Goal: Browse casually: Explore the website without a specific task or goal

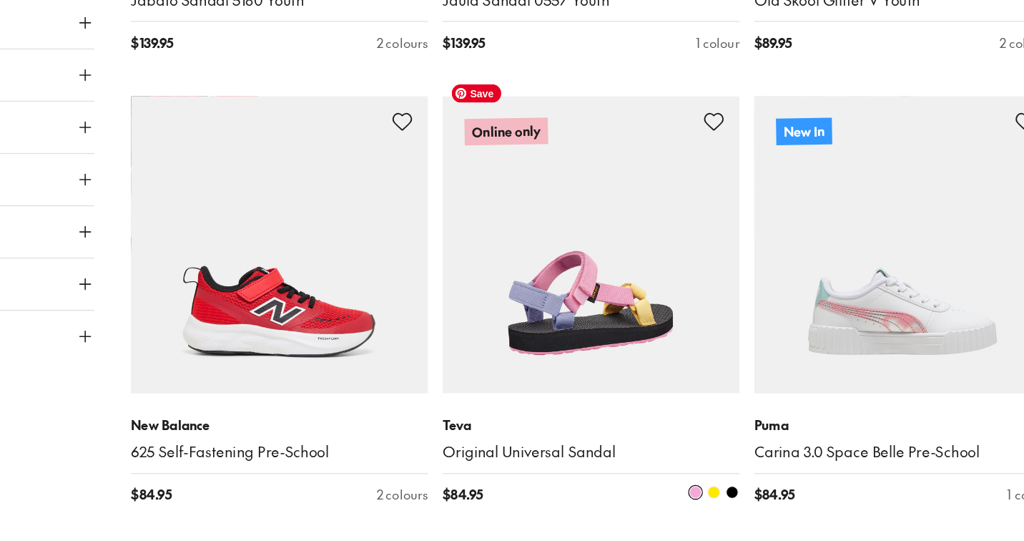
scroll to position [3477, 0]
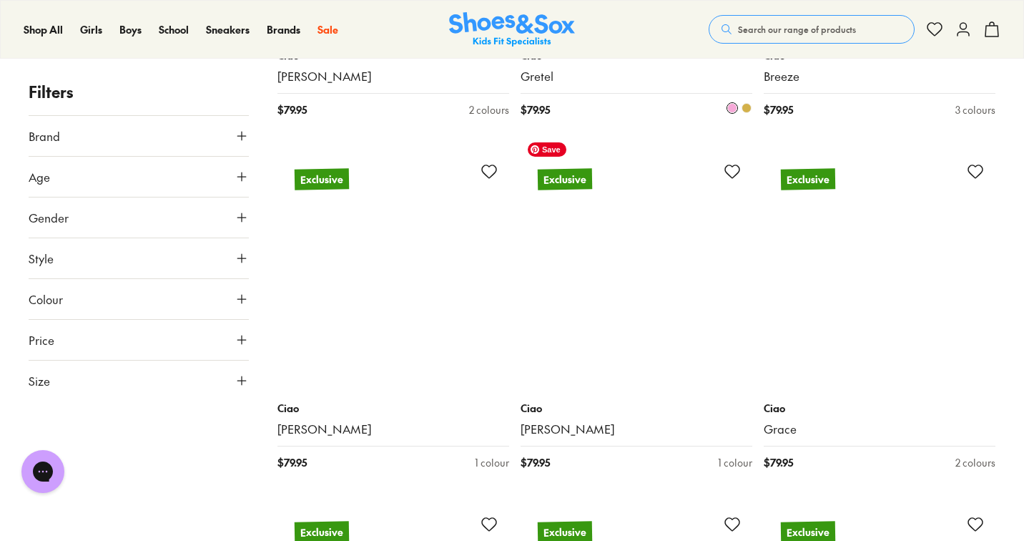
scroll to position [6974, 0]
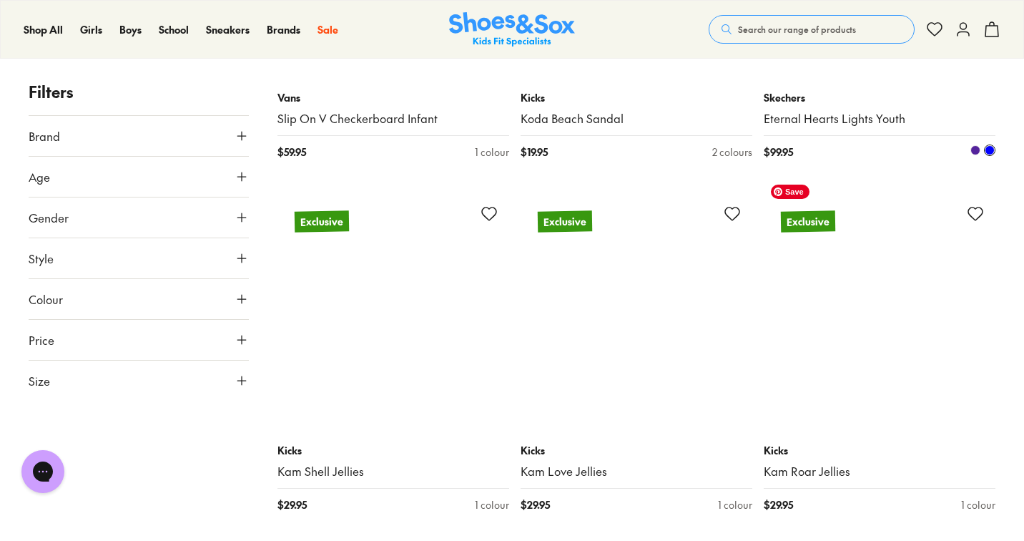
scroll to position [10803, 0]
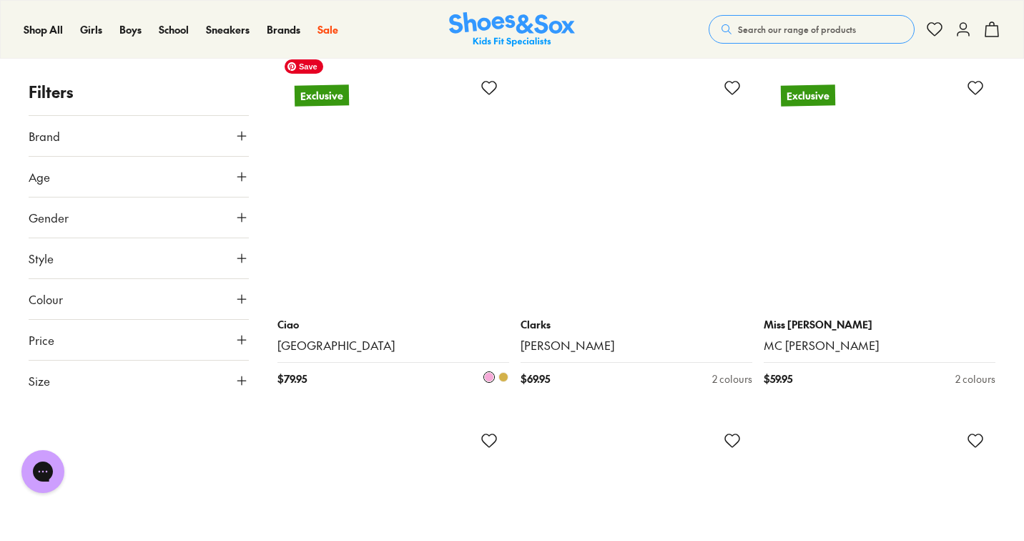
scroll to position [14577, 0]
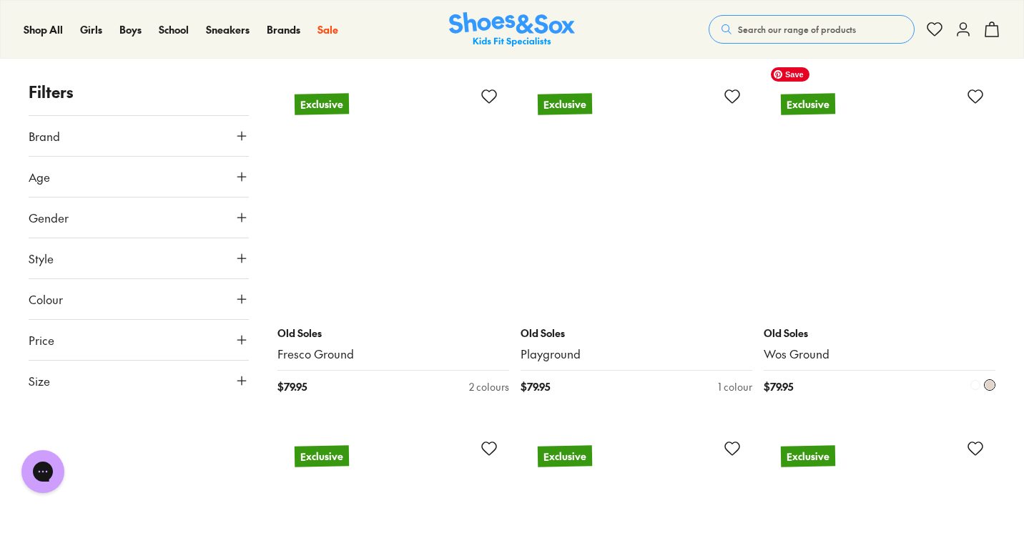
scroll to position [17634, 0]
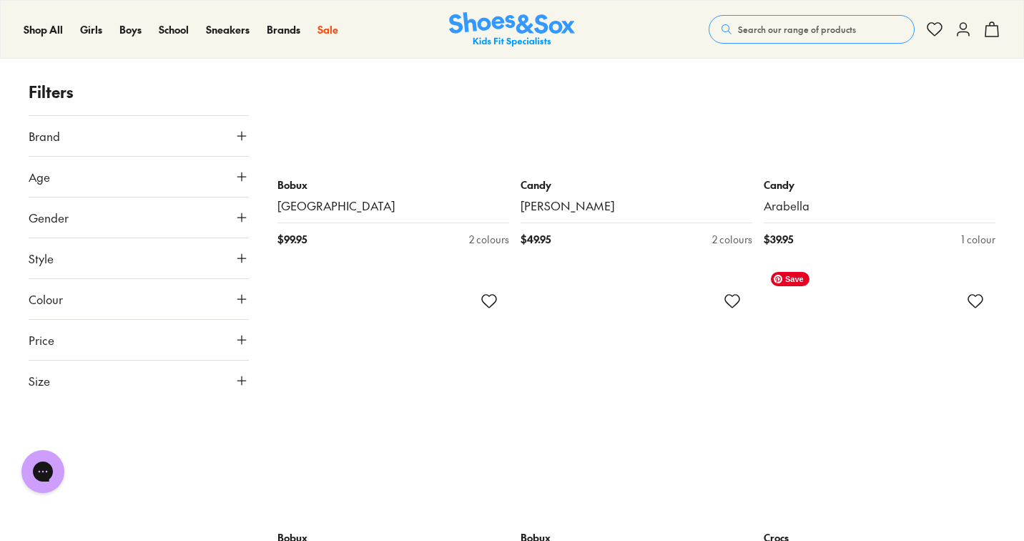
scroll to position [25888, 0]
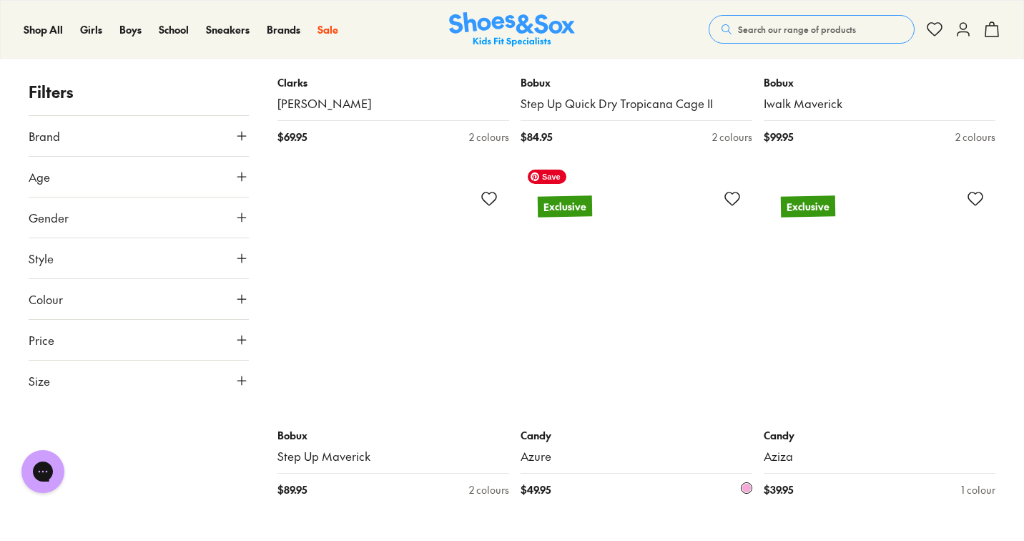
scroll to position [29124, 0]
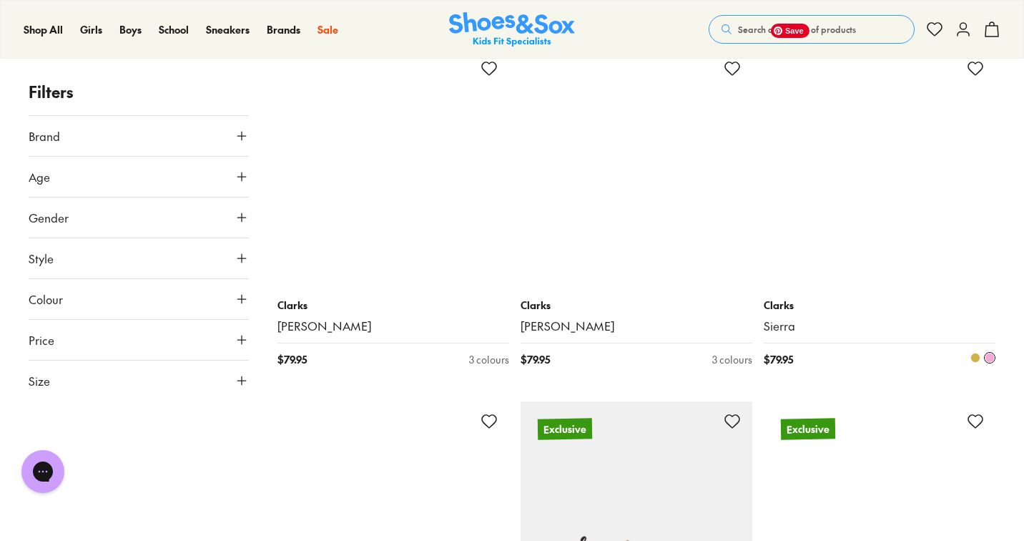
scroll to position [32927, 0]
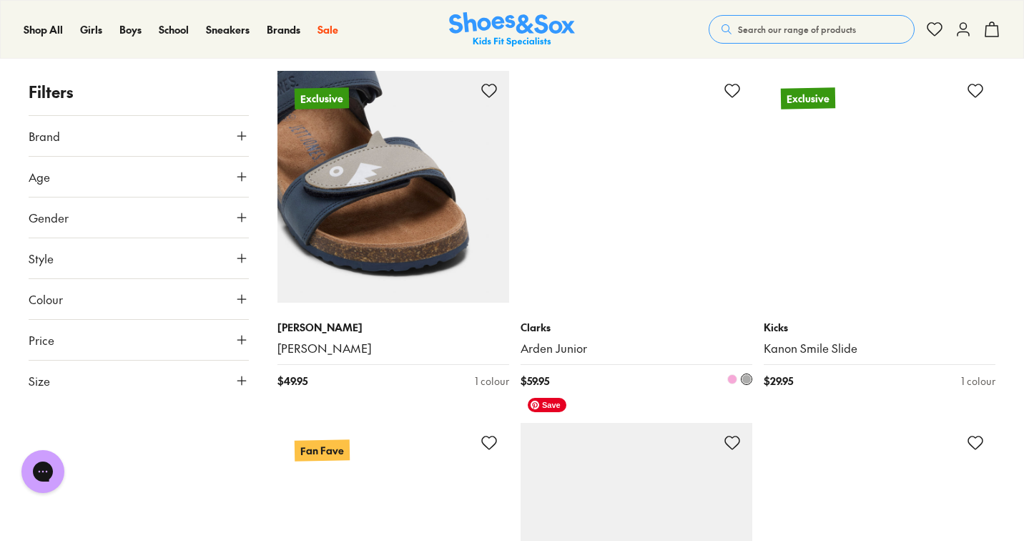
scroll to position [34830, 0]
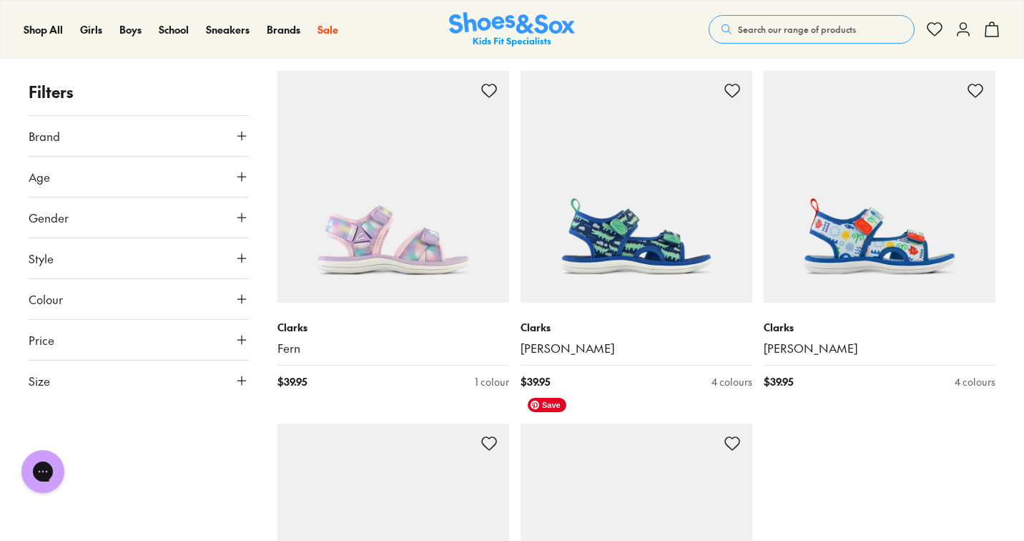
scroll to position [37797, 0]
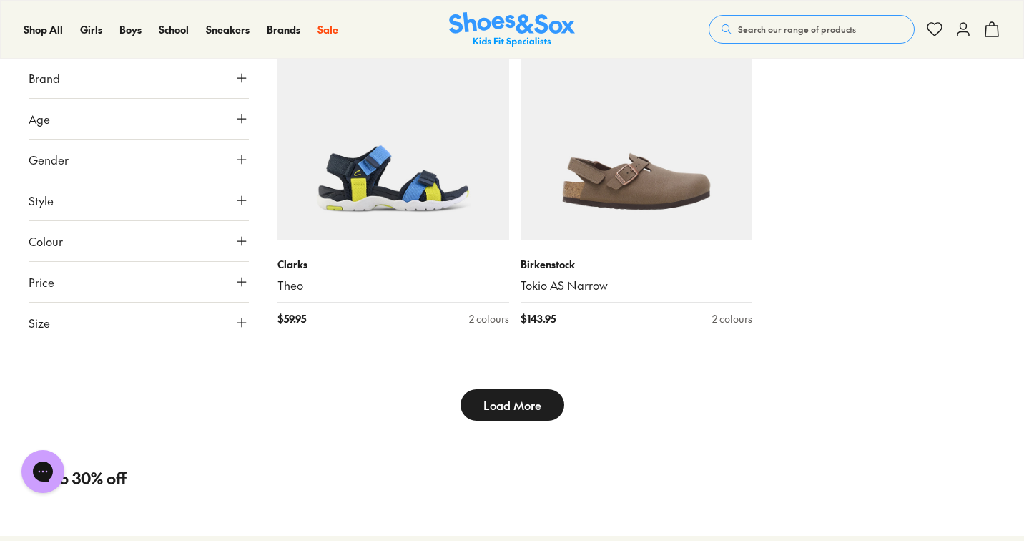
type input "***"
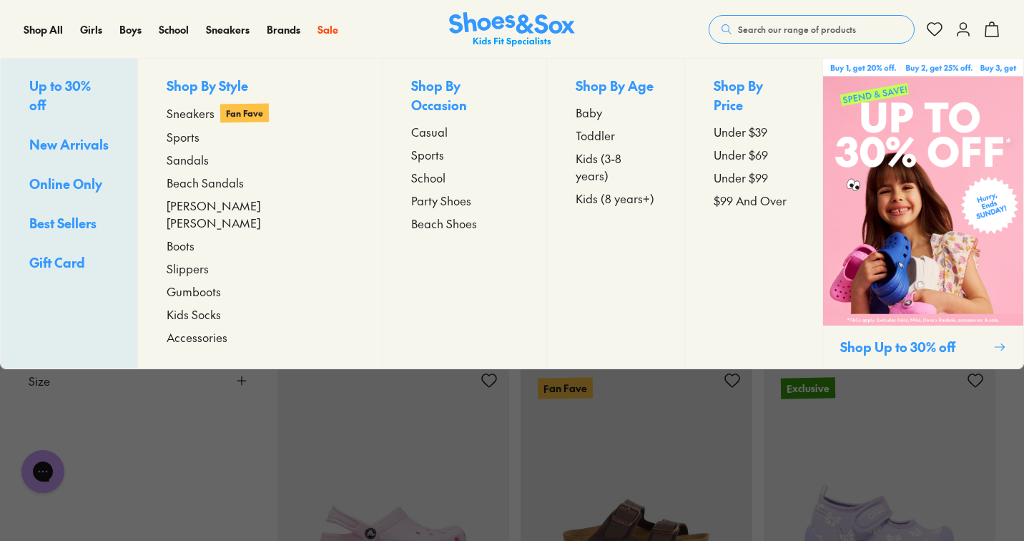
scroll to position [38015, 0]
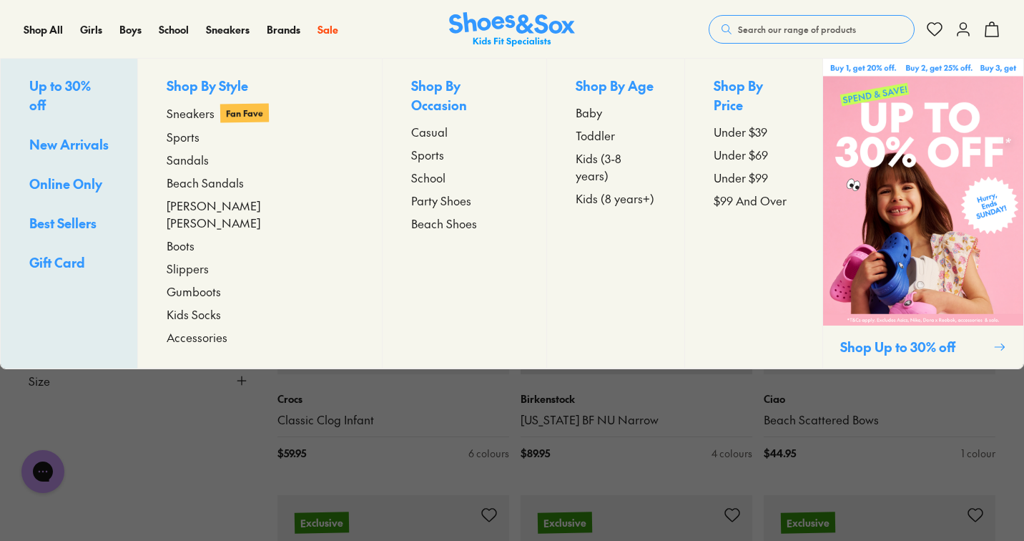
click at [78, 135] on span "New Arrivals" at bounding box center [68, 144] width 79 height 18
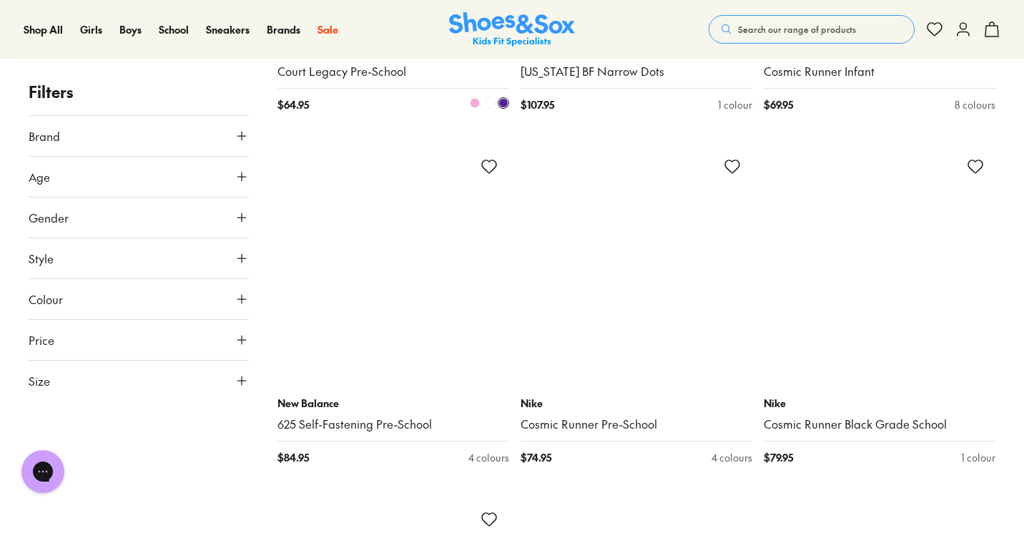
scroll to position [7285, 0]
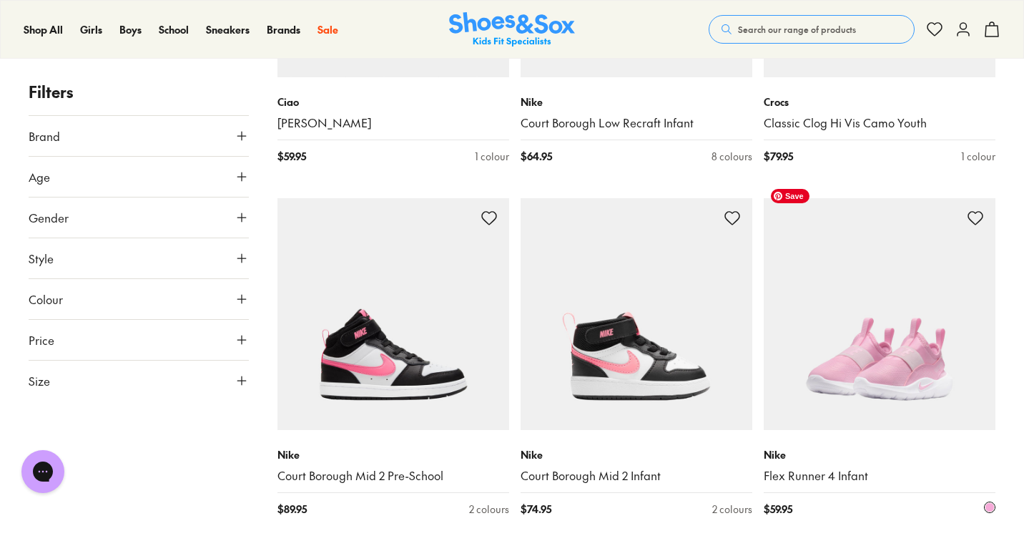
scroll to position [9907, 0]
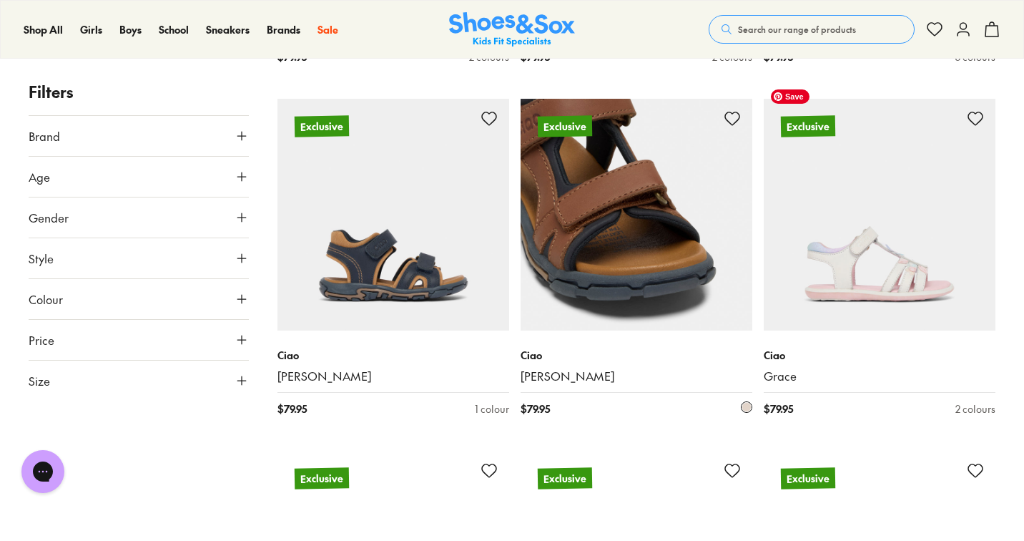
scroll to position [11367, 0]
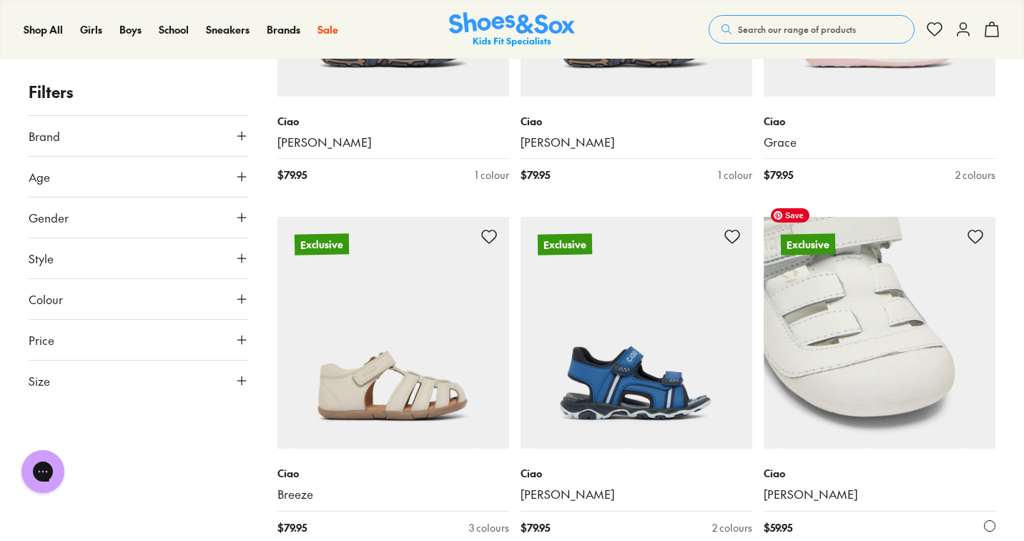
click at [792, 277] on img at bounding box center [880, 333] width 232 height 232
